Goal: Task Accomplishment & Management: Manage account settings

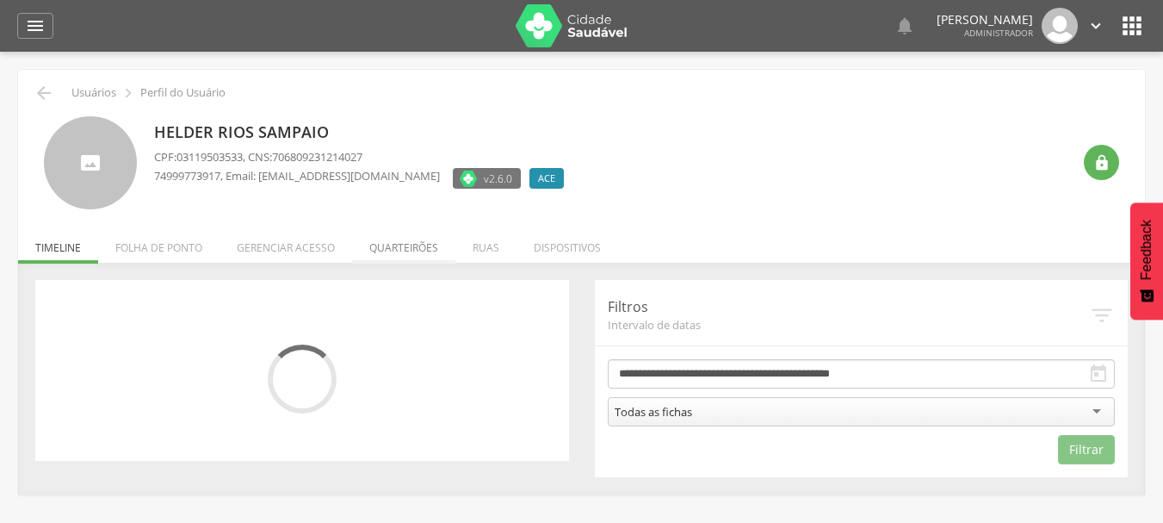
click at [368, 245] on li "Quarteirões" at bounding box center [403, 243] width 103 height 40
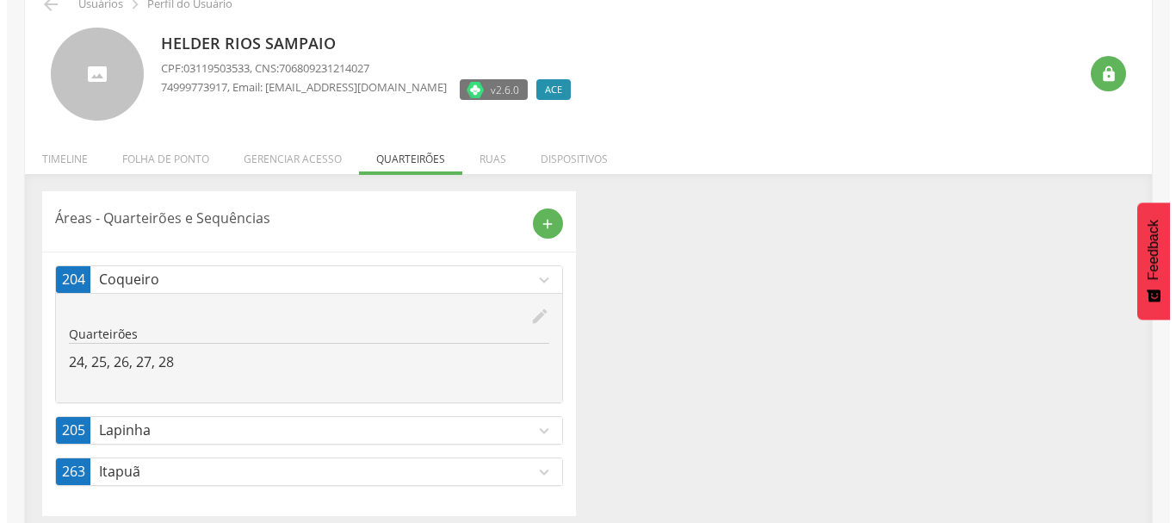
scroll to position [100, 0]
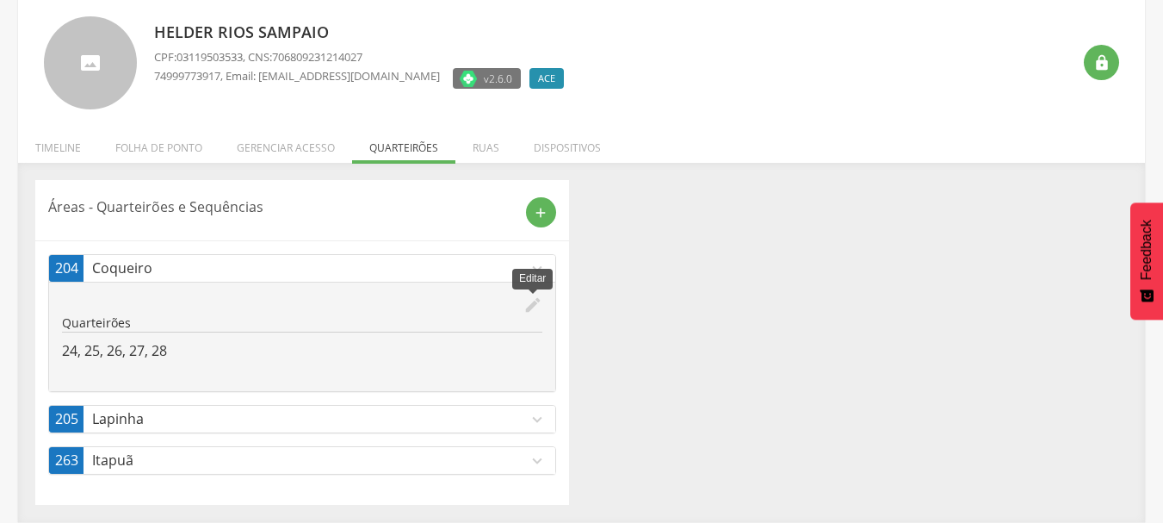
click at [542, 307] on div "edit Editar Quarteirões 24, 25, 26, 27, 28" at bounding box center [302, 336] width 506 height 109
click at [531, 299] on icon "edit" at bounding box center [532, 304] width 19 height 19
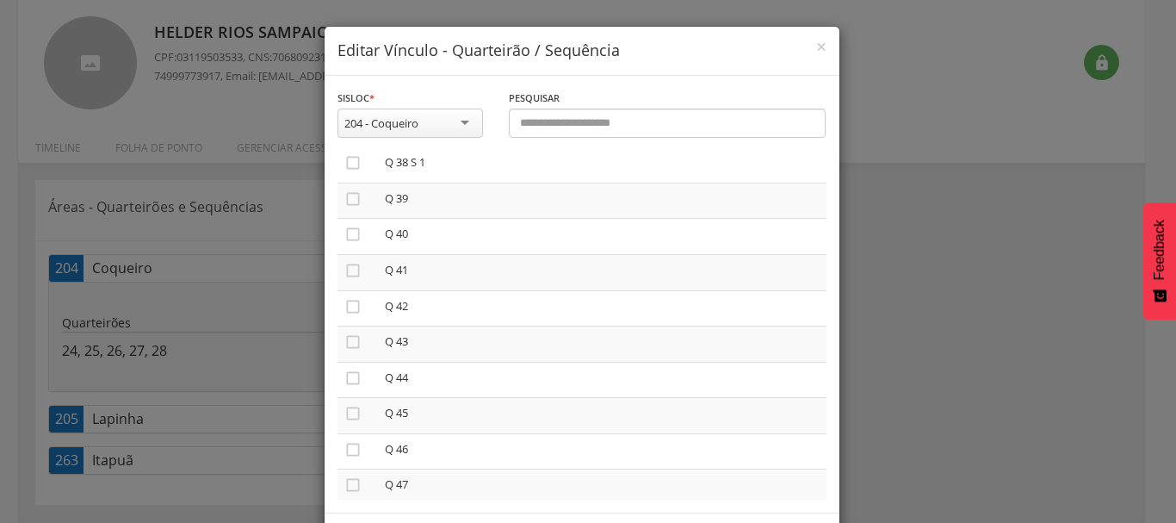
scroll to position [1464, 0]
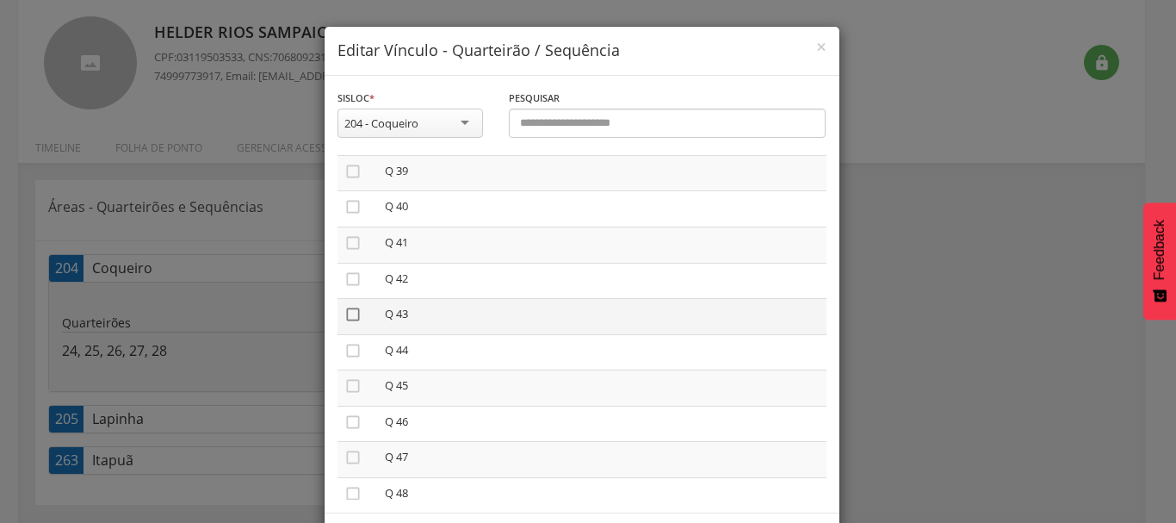
click at [344, 316] on icon "" at bounding box center [352, 314] width 17 height 17
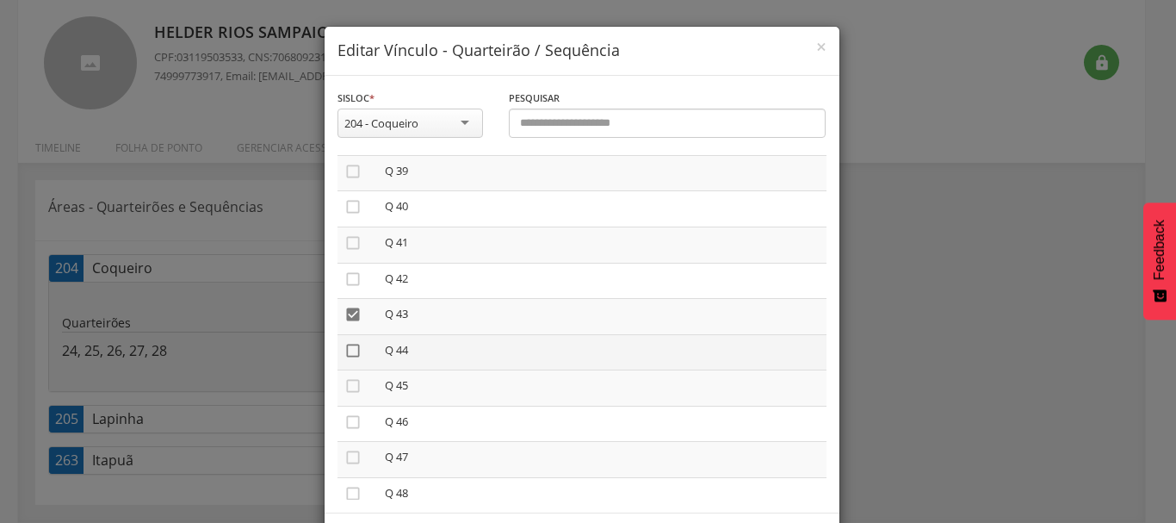
click at [349, 356] on icon "" at bounding box center [352, 350] width 17 height 17
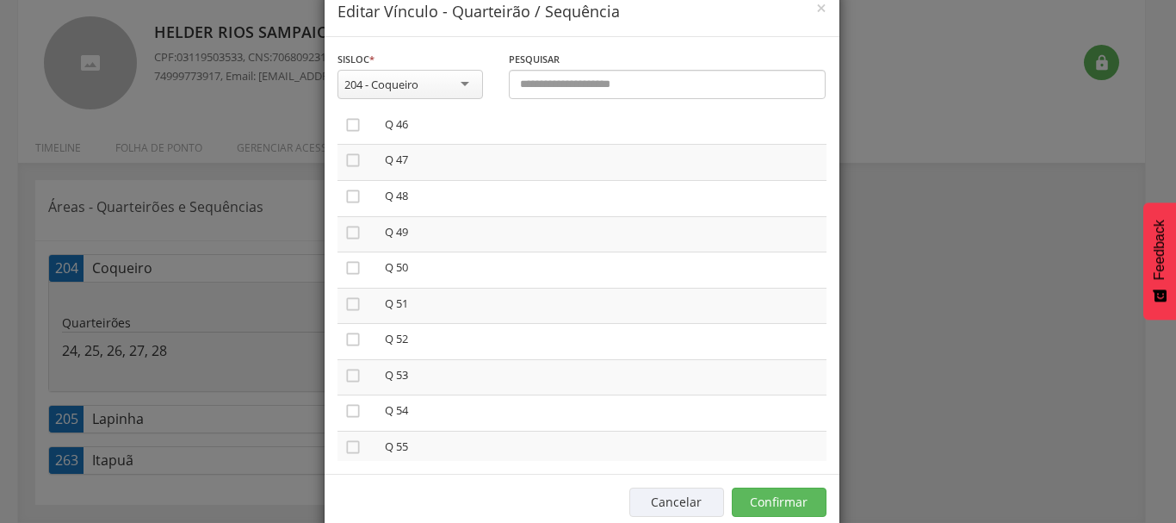
scroll to position [72, 0]
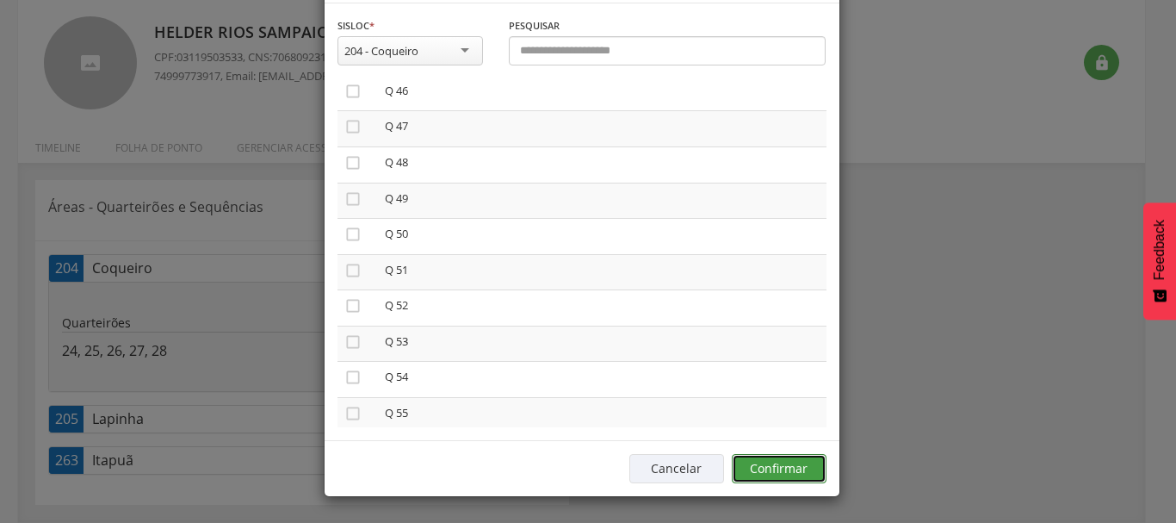
click at [750, 482] on button "Confirmar" at bounding box center [779, 468] width 95 height 29
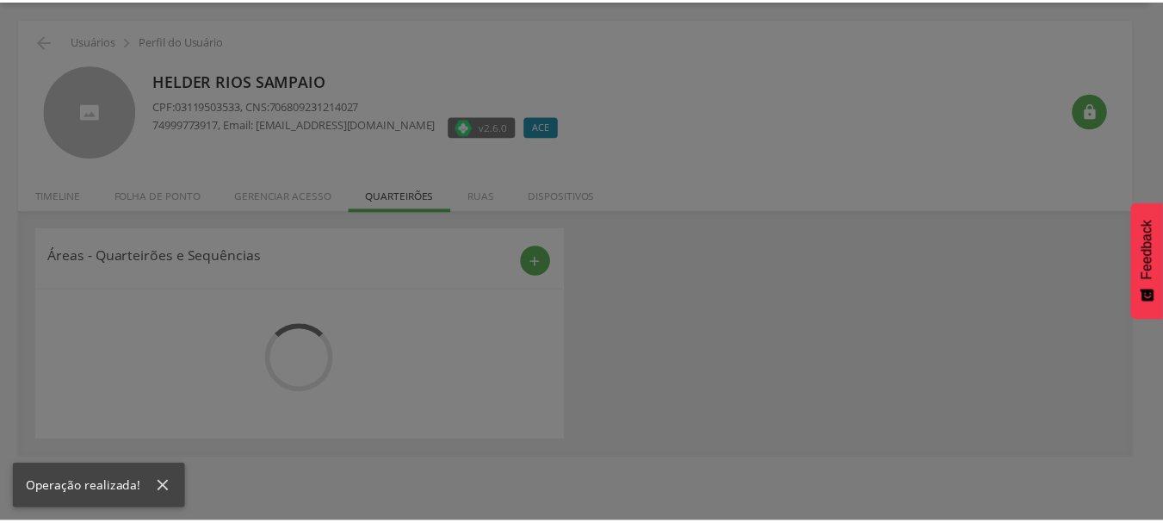
scroll to position [100, 0]
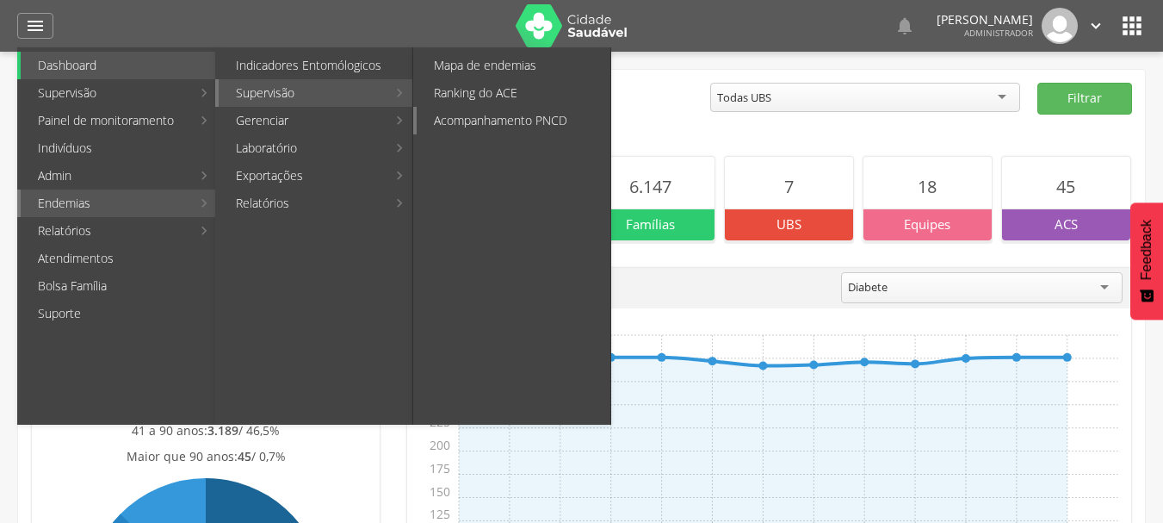
click at [448, 121] on link "Acompanhamento PNCD" at bounding box center [514, 121] width 194 height 28
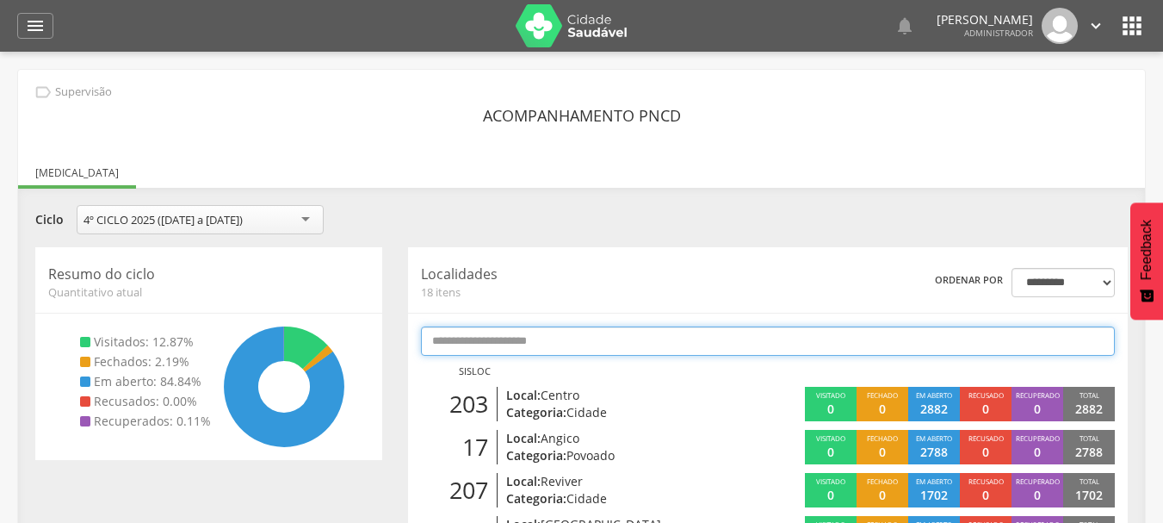
click at [562, 335] on input "text" at bounding box center [768, 340] width 694 height 29
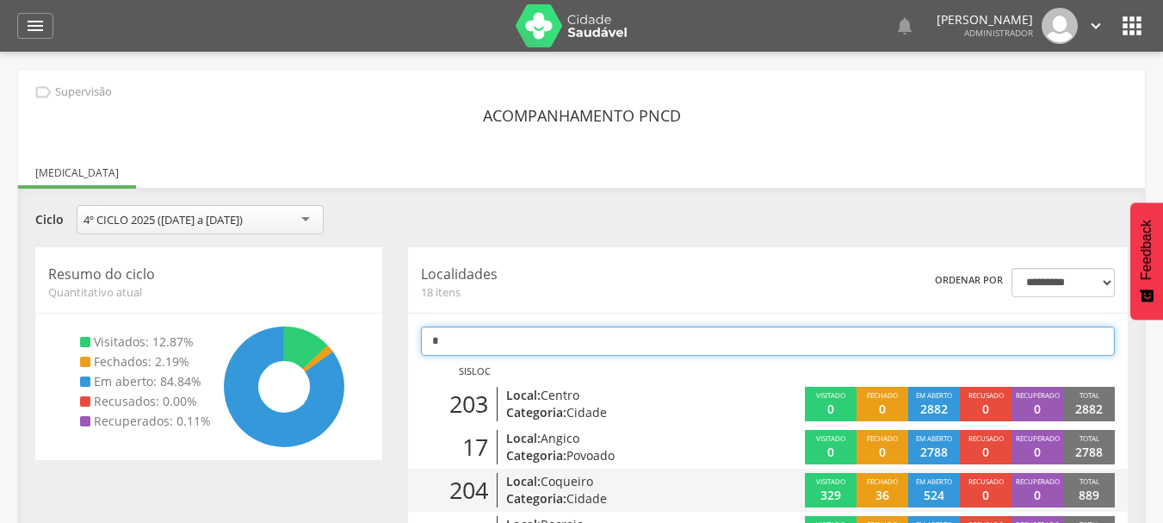
type input "*"
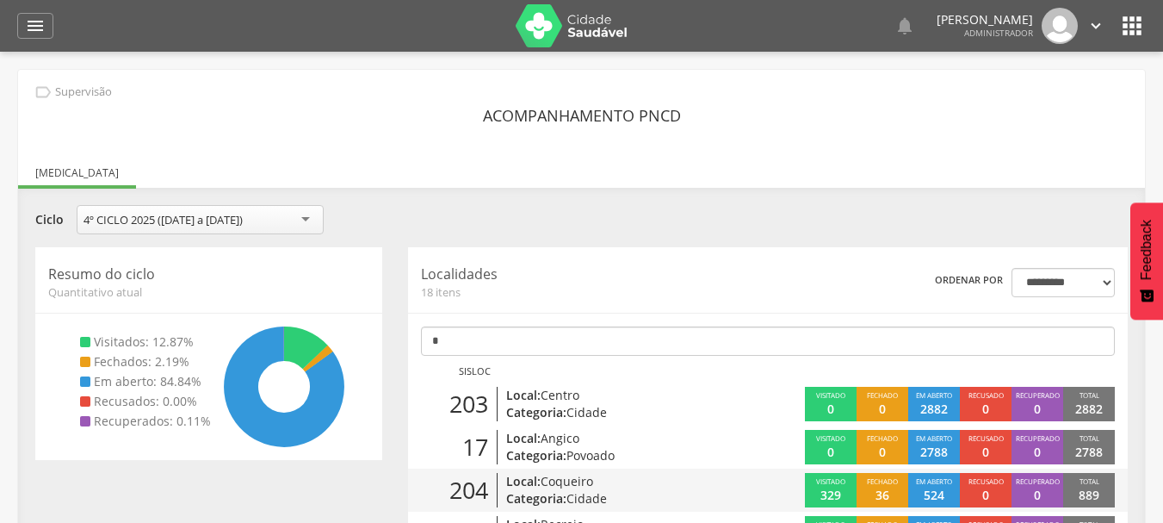
click at [612, 491] on p "Categoria: Cidade" at bounding box center [620, 498] width 228 height 17
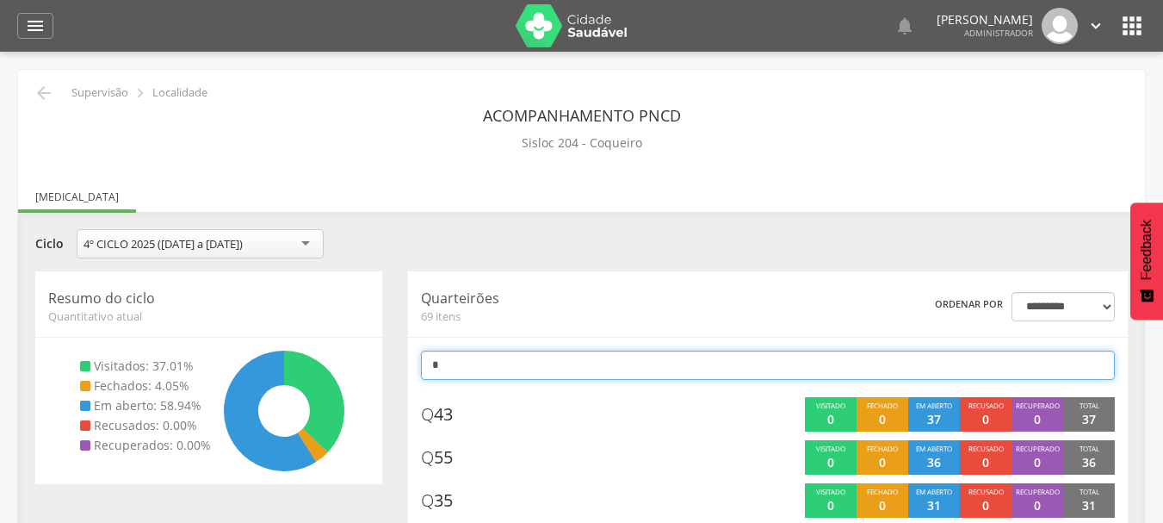
click at [480, 364] on input "*" at bounding box center [768, 364] width 694 height 29
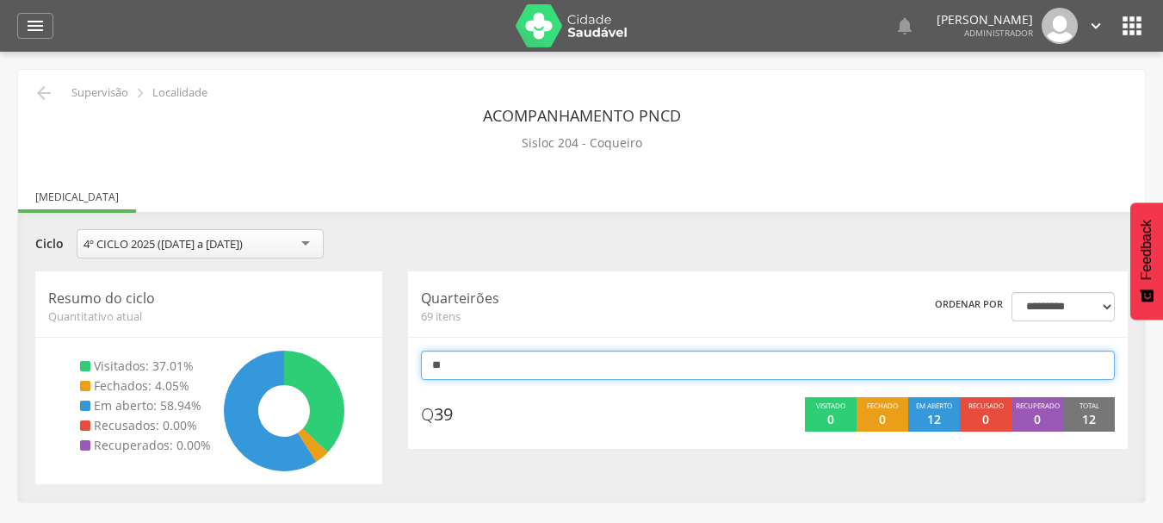
type input "*"
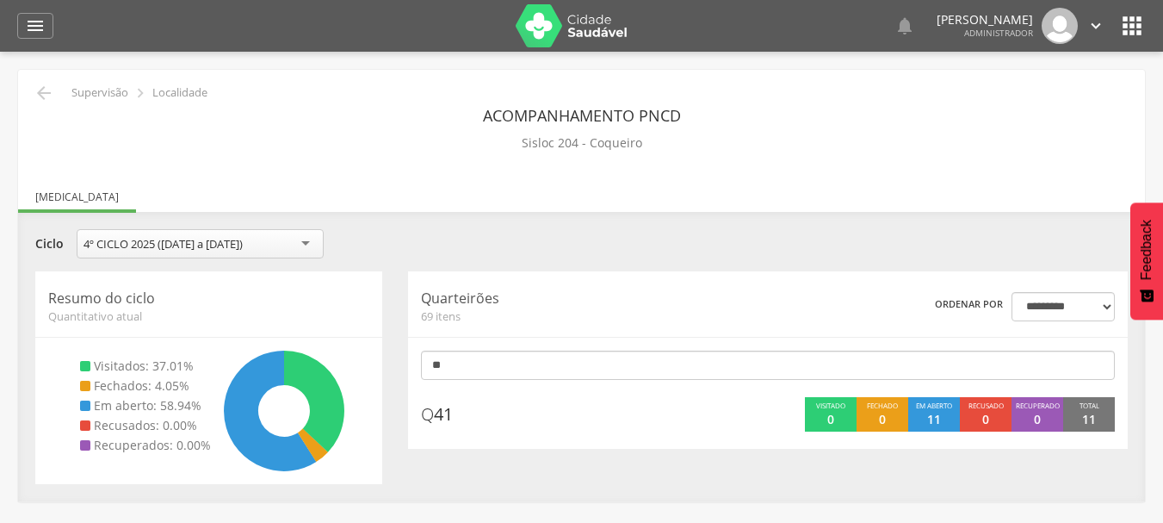
click at [1133, 27] on icon "" at bounding box center [1132, 26] width 28 height 28
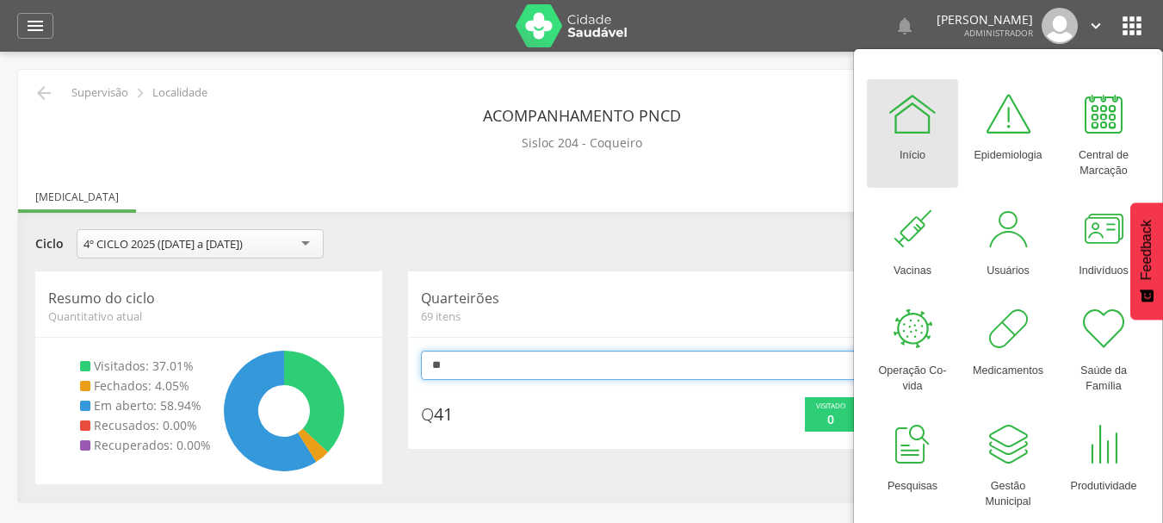
click at [544, 364] on input "**" at bounding box center [768, 364] width 694 height 29
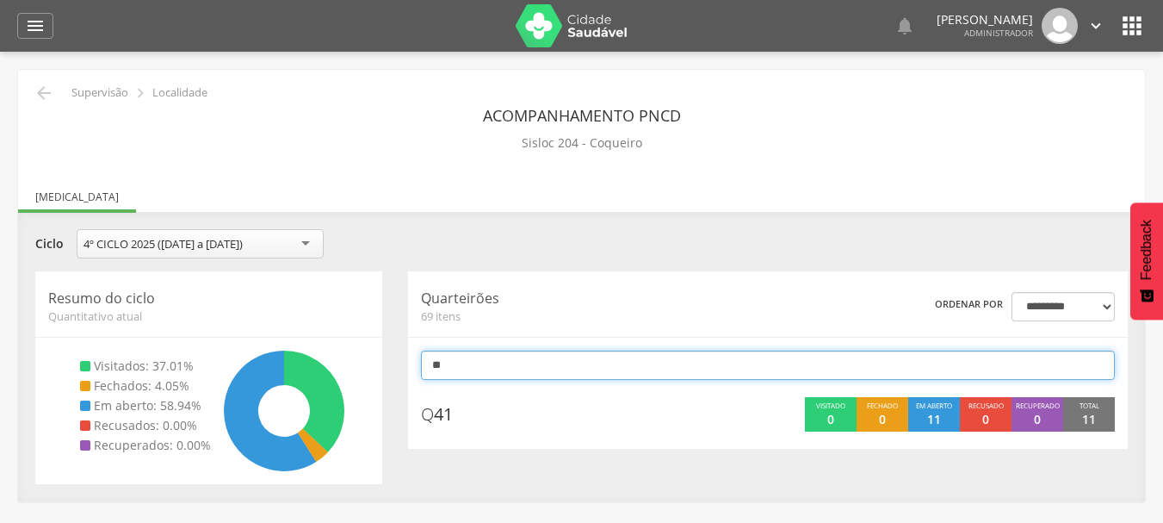
type input "*"
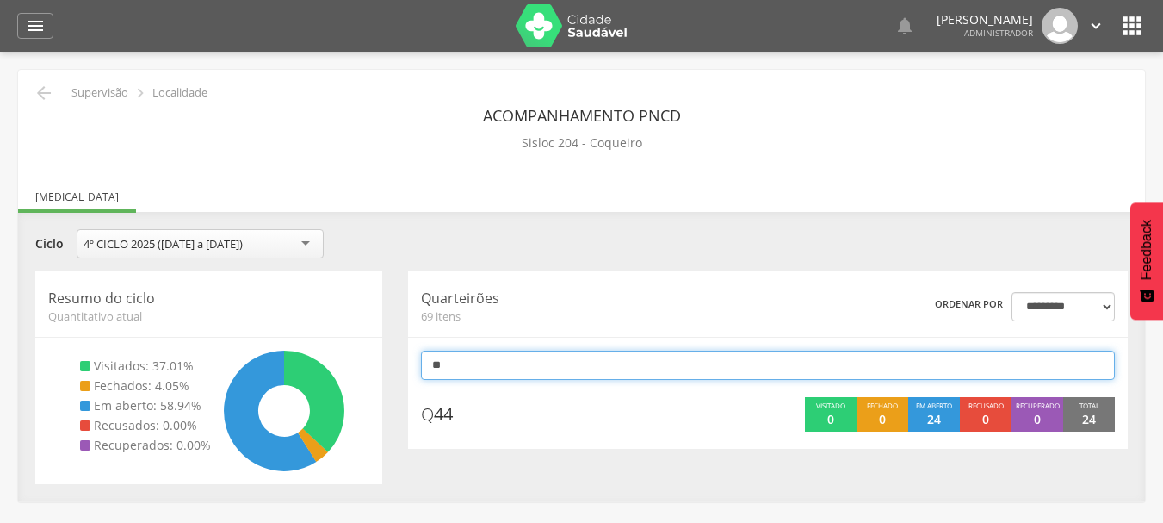
type input "*"
